Goal: Task Accomplishment & Management: Manage account settings

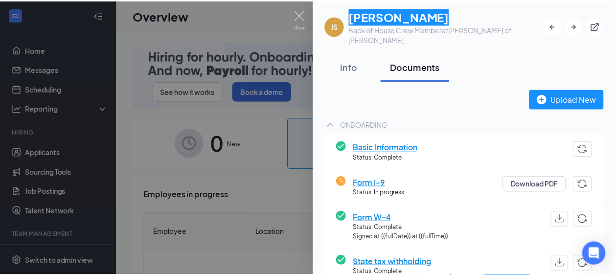
scroll to position [494, 0]
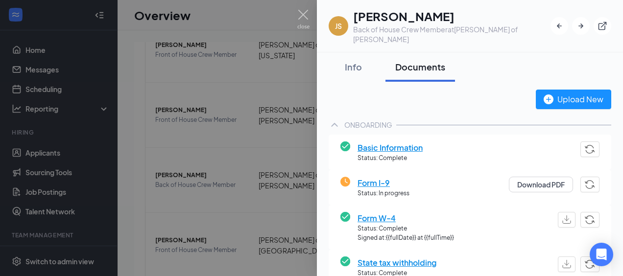
drag, startPoint x: 178, startPoint y: 66, endPoint x: 192, endPoint y: 69, distance: 14.4
click at [181, 67] on div at bounding box center [311, 138] width 623 height 276
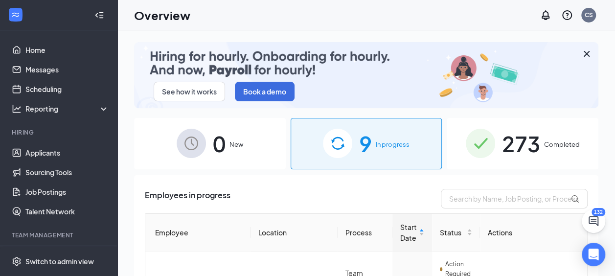
click at [492, 129] on div "273 Completed" at bounding box center [523, 143] width 152 height 51
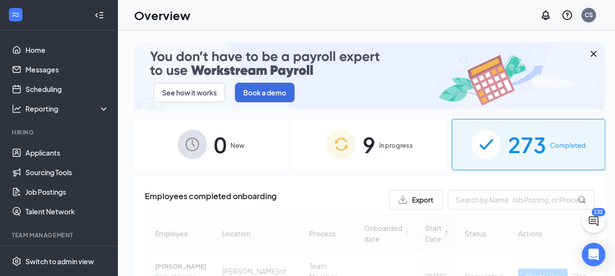
click at [383, 147] on span "In progress" at bounding box center [396, 145] width 34 height 10
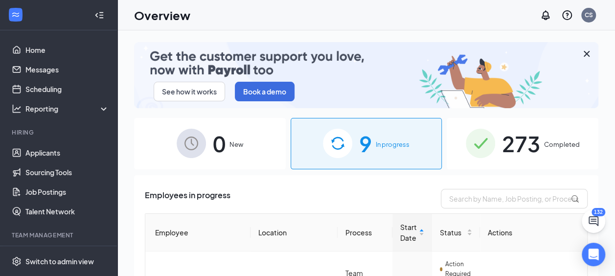
click at [548, 143] on span "Completed" at bounding box center [562, 145] width 36 height 10
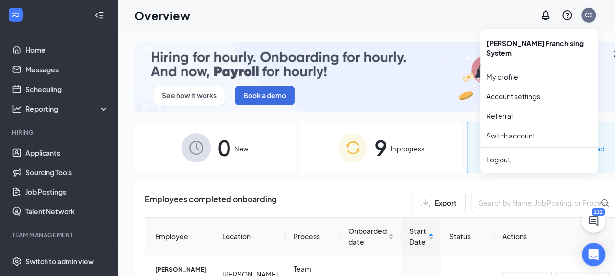
click at [586, 16] on div "CS" at bounding box center [589, 15] width 8 height 8
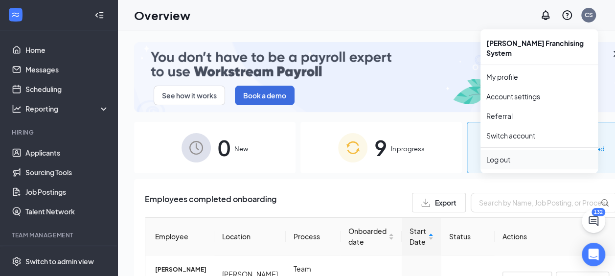
click at [518, 155] on div "Log out" at bounding box center [540, 160] width 106 height 10
